Goal: Answer question/provide support: Answer question/provide support

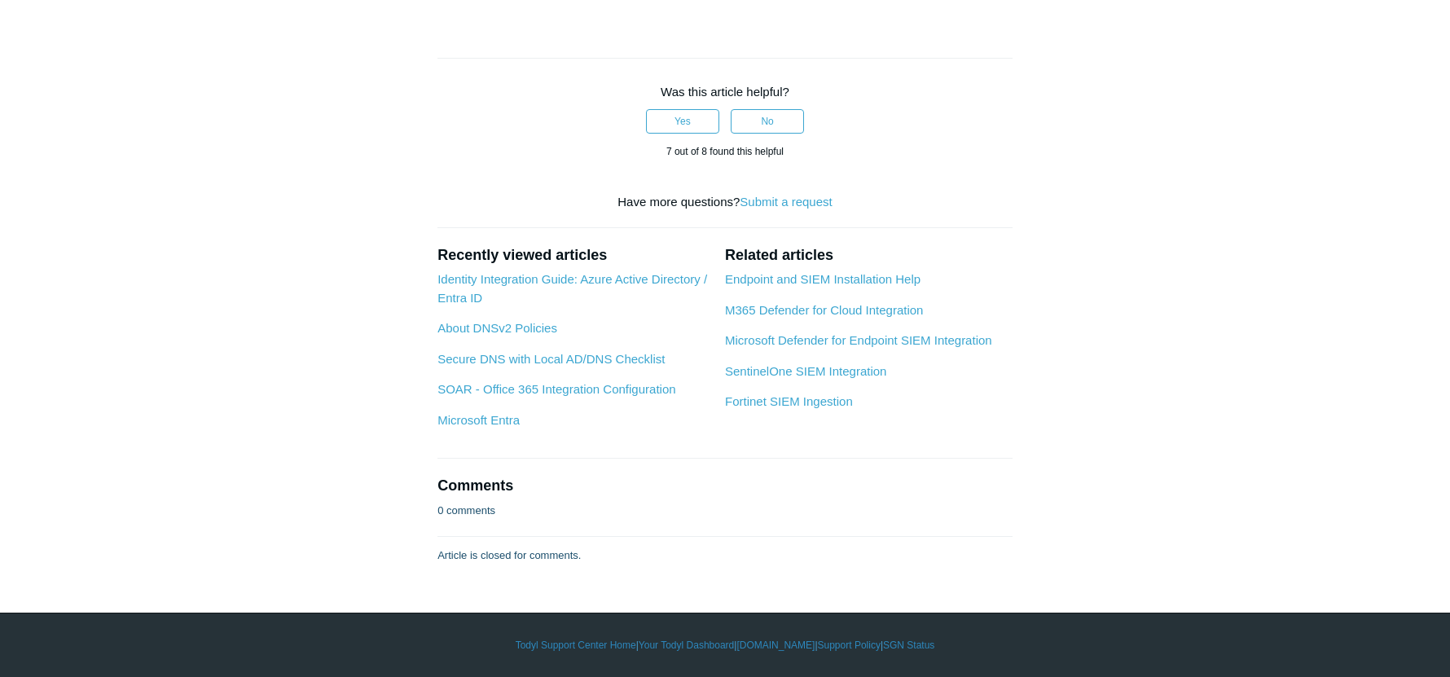
scroll to position [7573, 0]
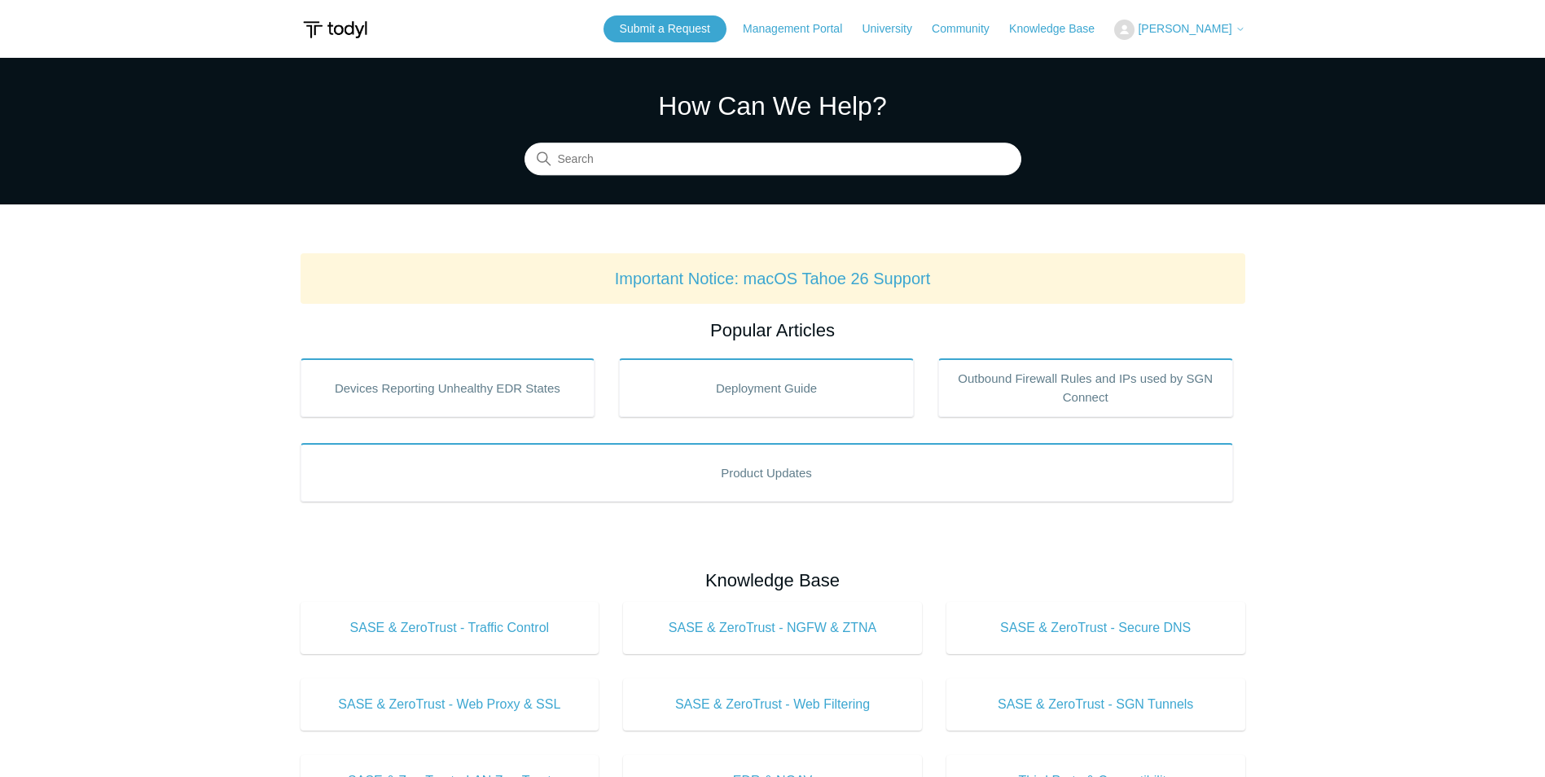
click at [1211, 27] on span "[PERSON_NAME]" at bounding box center [1185, 28] width 94 height 13
click at [1217, 61] on link "My Support Requests" at bounding box center [1194, 64] width 159 height 29
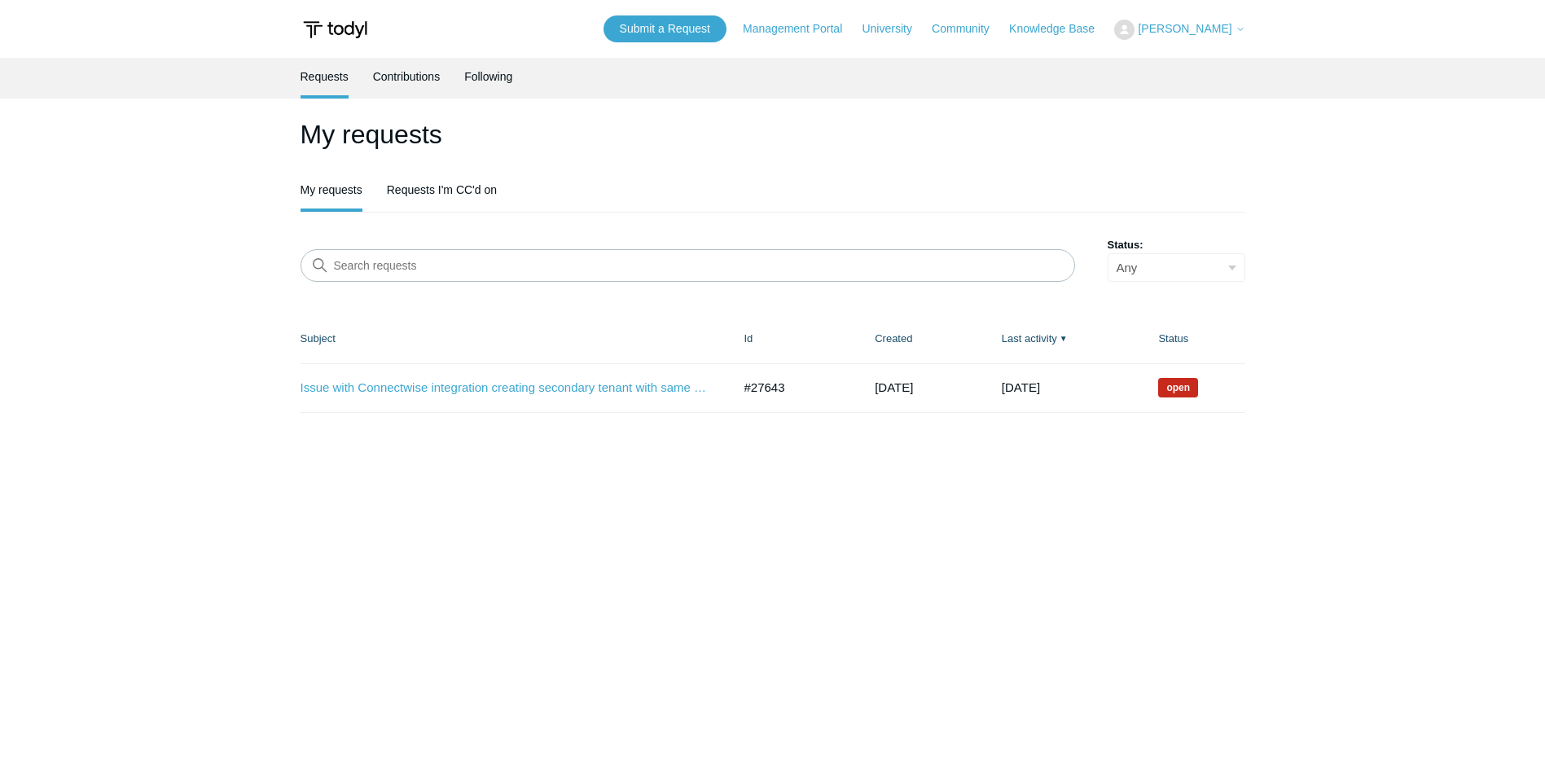
click at [1181, 390] on span "Open" at bounding box center [1178, 388] width 40 height 20
click at [619, 390] on link "Issue with Connectwise integration creating secondary tenant with same name" at bounding box center [503, 388] width 407 height 19
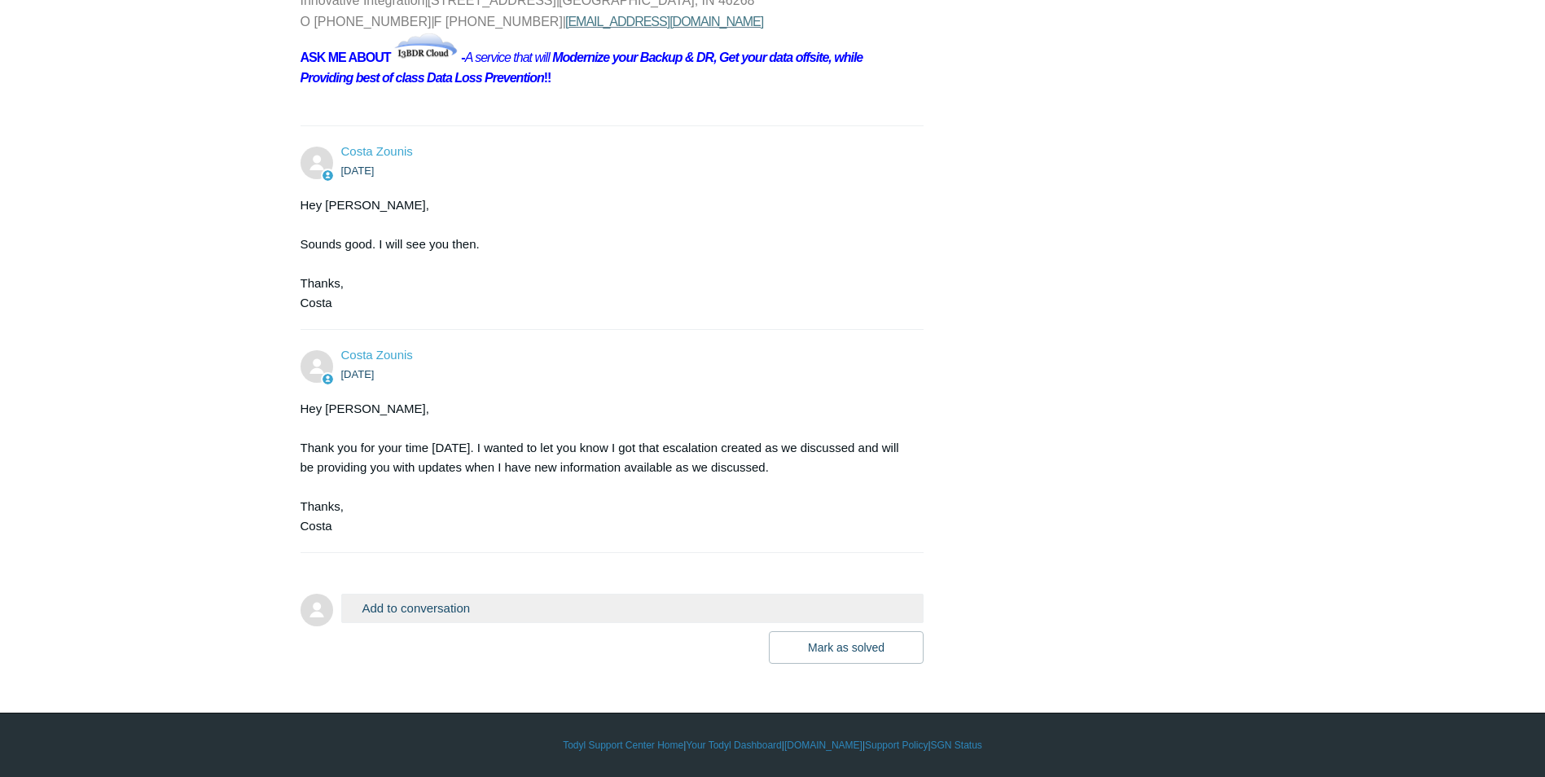
scroll to position [1257, 0]
click at [859, 651] on button "Mark as solved" at bounding box center [846, 647] width 155 height 33
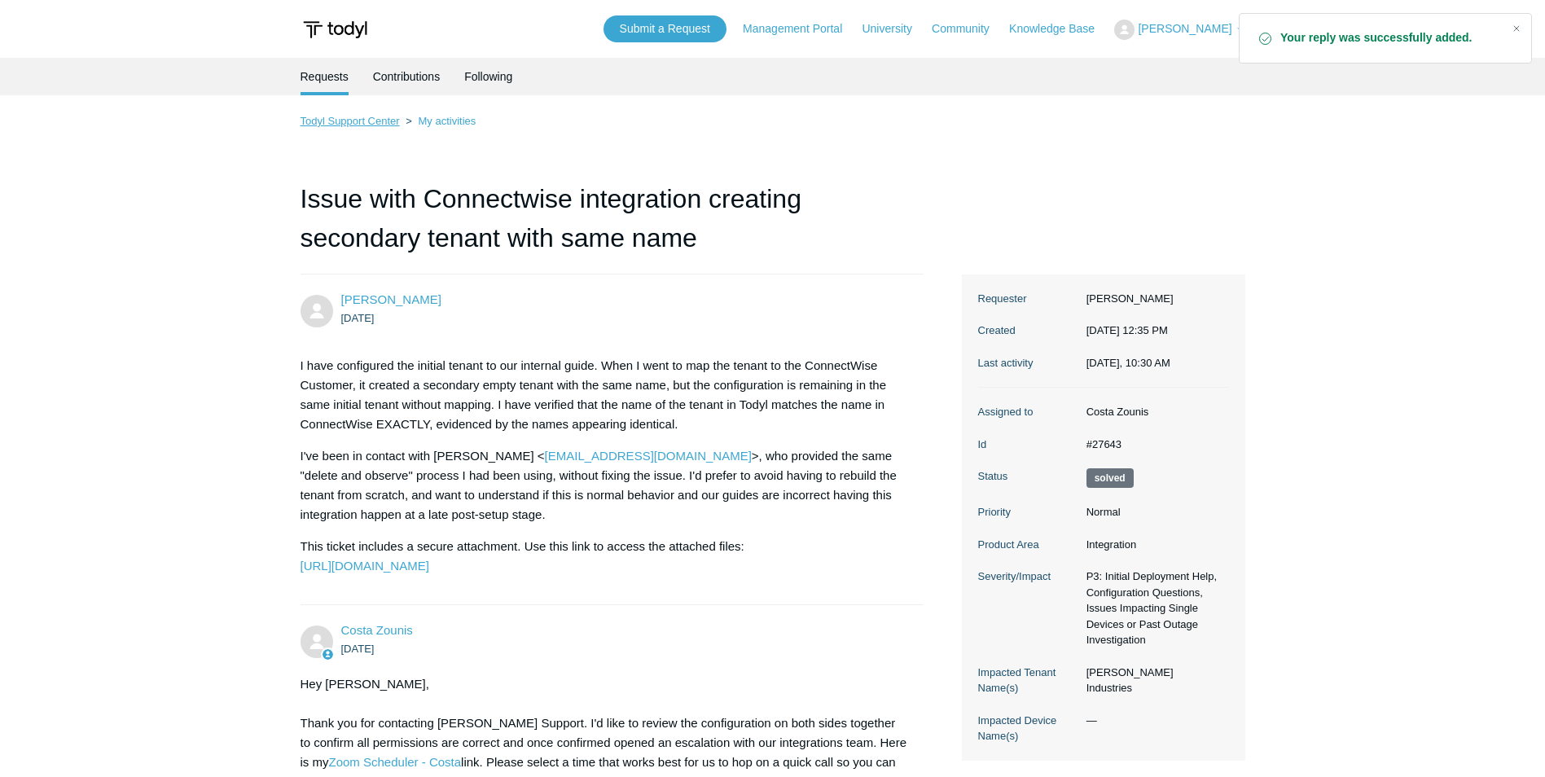
click at [382, 118] on link "Todyl Support Center" at bounding box center [349, 121] width 99 height 12
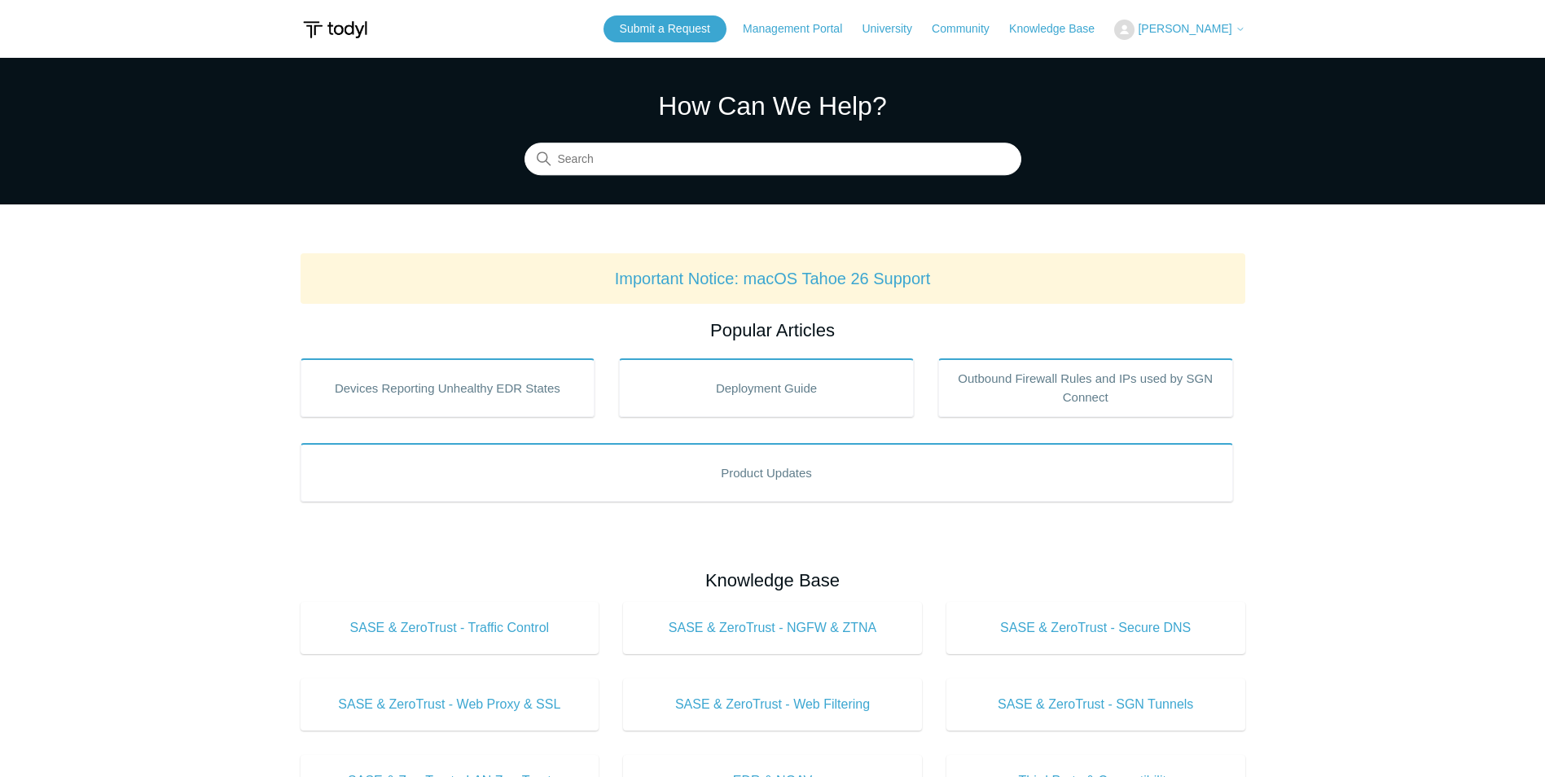
click at [1230, 29] on span "[PERSON_NAME]" at bounding box center [1185, 28] width 94 height 13
click at [1020, 72] on section "How Can We Help? Search" at bounding box center [772, 131] width 1545 height 147
click at [337, 31] on img at bounding box center [334, 30] width 69 height 30
click at [688, 31] on link "Submit a Request" at bounding box center [664, 28] width 123 height 27
